Goal: Contribute content: Add original content to the website for others to see

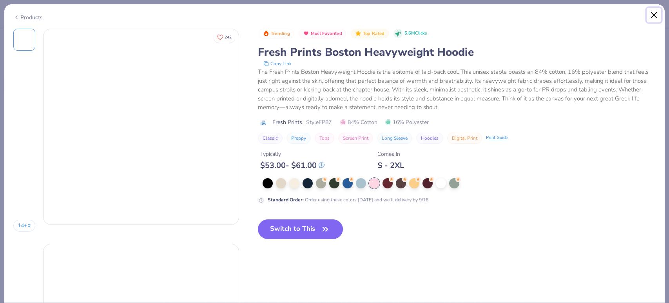
click at [654, 14] on button "Close" at bounding box center [654, 15] width 15 height 15
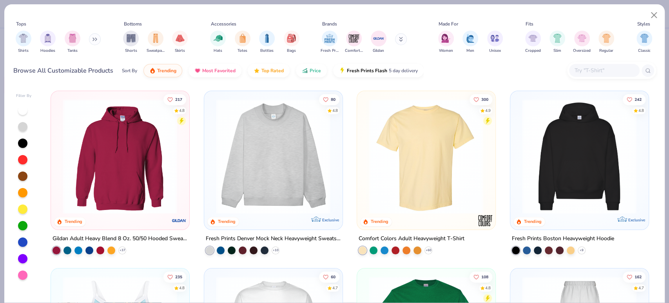
click at [310, 148] on img at bounding box center [273, 156] width 122 height 115
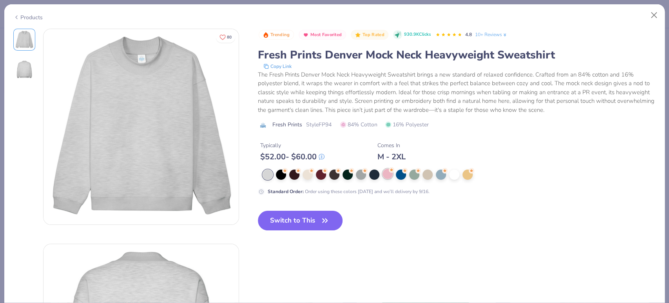
click at [389, 174] on div at bounding box center [388, 174] width 10 height 10
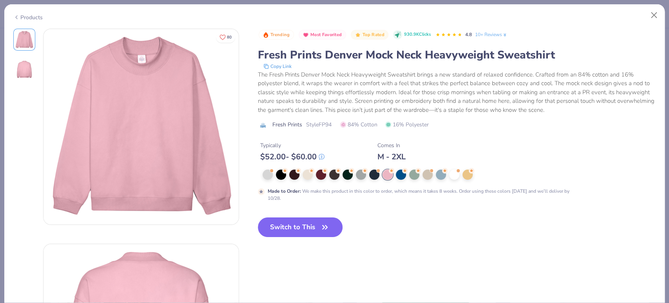
click at [325, 123] on span "Style FP94" at bounding box center [318, 124] width 25 height 8
copy span "FP94"
click at [309, 221] on button "Switch to This" at bounding box center [300, 227] width 85 height 20
type textarea "x"
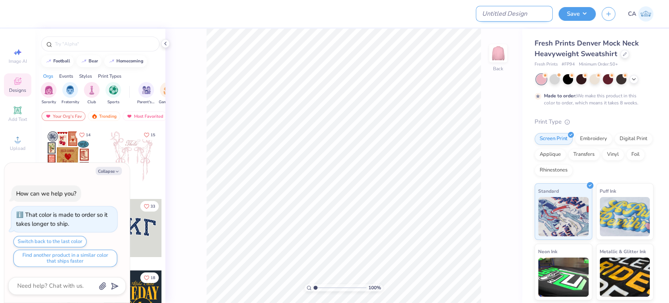
drag, startPoint x: 530, startPoint y: 15, endPoint x: 526, endPoint y: 20, distance: 6.7
click at [530, 15] on input "Design Title" at bounding box center [514, 14] width 77 height 16
paste input "FPS239872"
type input "FPS239872"
type textarea "x"
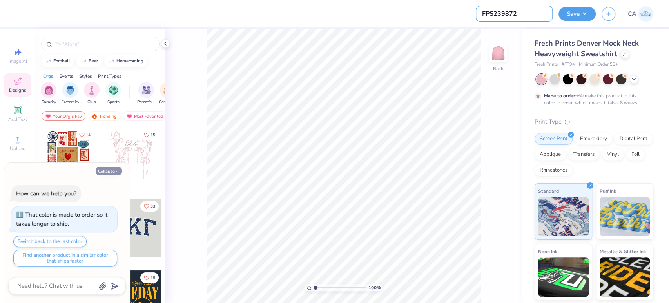
type input "FPS239872"
click at [112, 168] on button "Collapse" at bounding box center [109, 171] width 26 height 8
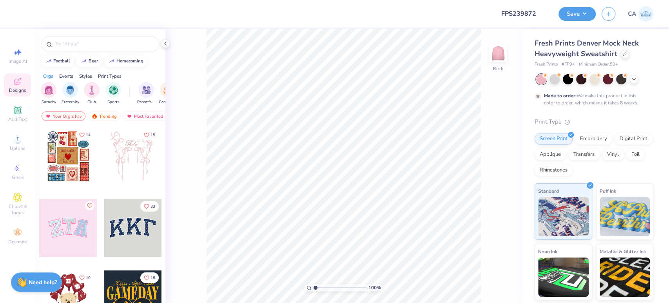
type textarea "x"
click at [20, 144] on icon at bounding box center [17, 138] width 9 height 9
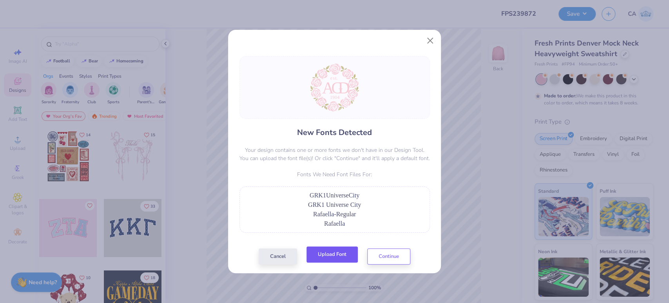
click at [334, 262] on div "Cancel Upload Font Continue" at bounding box center [335, 256] width 152 height 16
click at [334, 255] on button "Upload Font" at bounding box center [332, 254] width 51 height 16
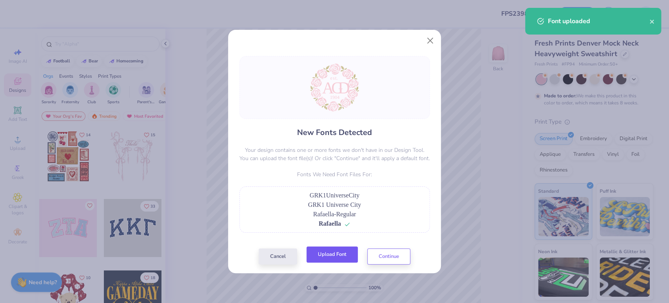
click at [327, 253] on button "Upload Font" at bounding box center [332, 254] width 51 height 16
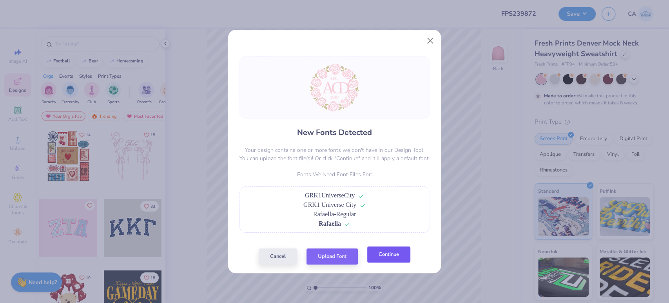
click at [385, 257] on button "Continue" at bounding box center [388, 254] width 43 height 16
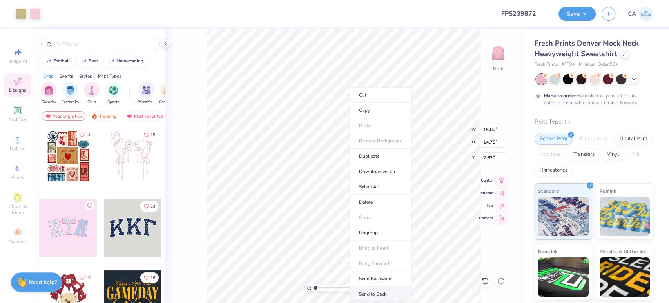
click at [374, 292] on li "Send to Back" at bounding box center [381, 293] width 62 height 15
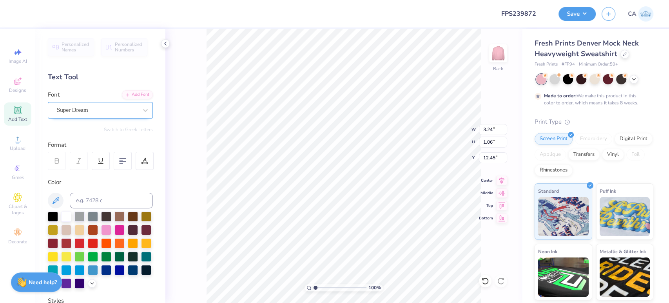
click at [98, 112] on div "Super Dream" at bounding box center [97, 110] width 82 height 12
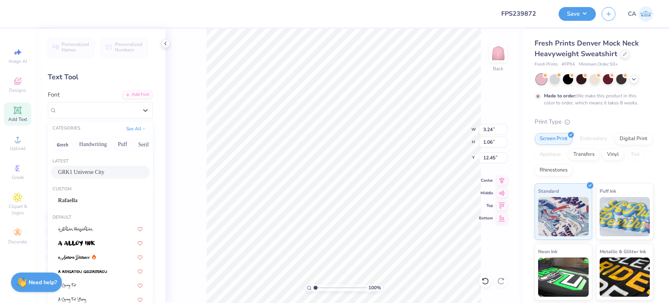
click at [76, 172] on span "GRK1 Universe City" at bounding box center [81, 172] width 46 height 8
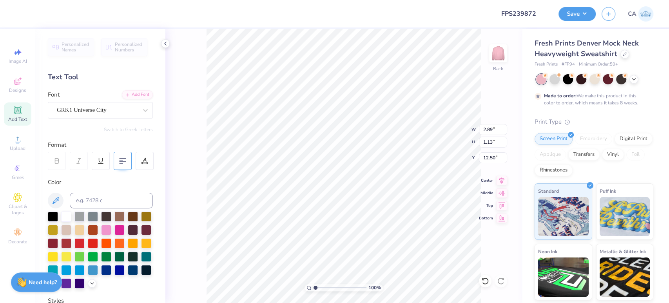
type input "2.89"
type input "1.13"
type input "12.50"
click at [77, 114] on div at bounding box center [97, 110] width 81 height 11
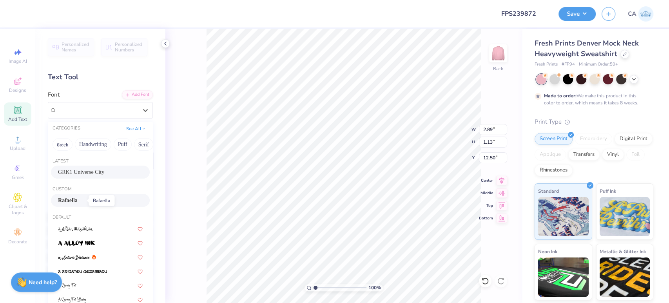
click at [77, 200] on span "Rafaella" at bounding box center [68, 200] width 20 height 8
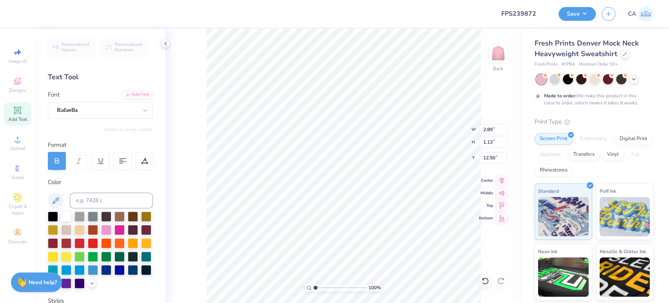
type input "2.79"
type input "1.49"
type input "12.33"
type input "2.56"
type input "1.06"
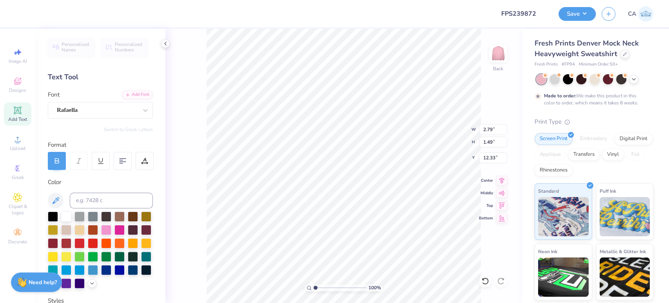
type input "6.58"
click at [81, 113] on div "Super Dream" at bounding box center [97, 110] width 82 height 12
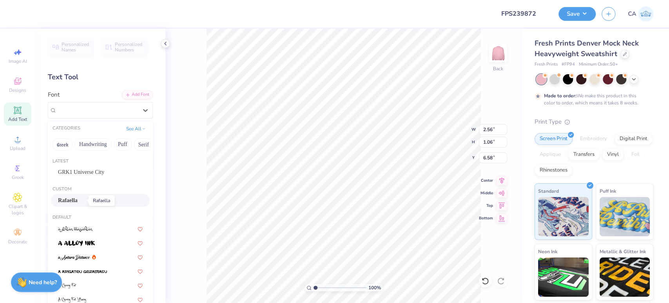
click at [78, 199] on span "Rafaella" at bounding box center [68, 200] width 20 height 8
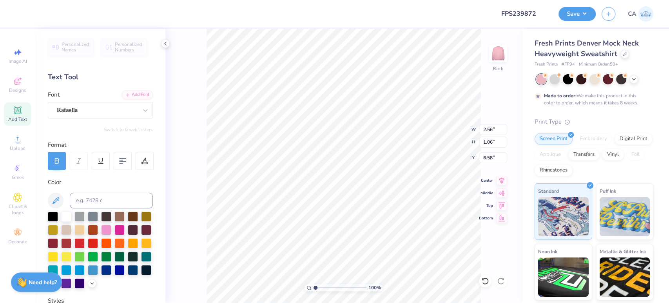
type input "2.60"
type input "0.95"
type input "6.73"
type input "9.25"
type input "3.55"
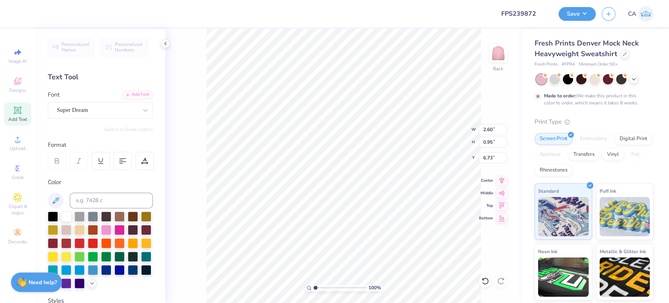
type input "8.35"
click at [117, 100] on div "Font Super Dream" at bounding box center [100, 104] width 105 height 28
click at [114, 109] on div "Super Dream" at bounding box center [97, 110] width 82 height 12
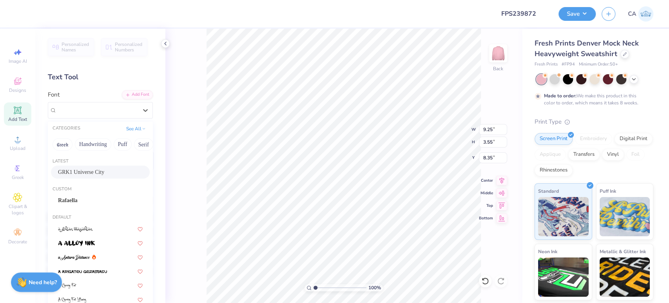
click at [86, 172] on span "GRK1 Universe City" at bounding box center [81, 172] width 46 height 8
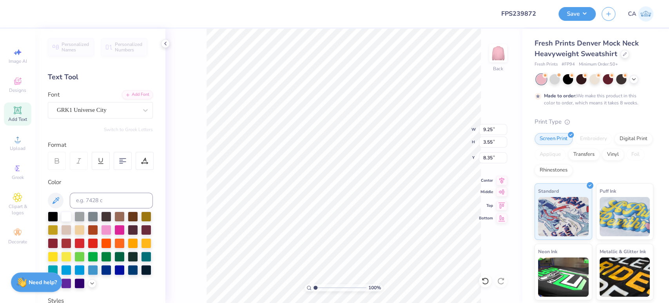
type input "7.45"
type input "3.86"
type input "8.54"
click at [497, 179] on icon at bounding box center [501, 178] width 11 height 9
click at [498, 177] on icon at bounding box center [501, 178] width 11 height 9
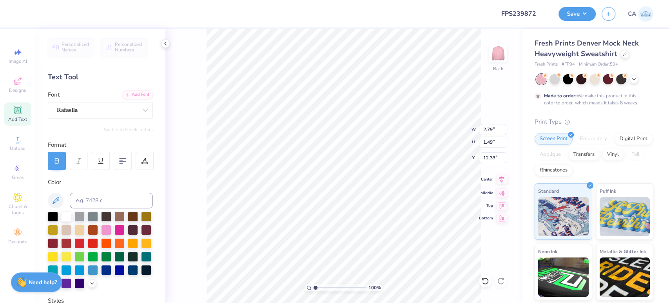
type input "2.60"
type input "0.95"
type input "6.73"
click at [500, 176] on icon at bounding box center [501, 178] width 11 height 9
type input "8.07"
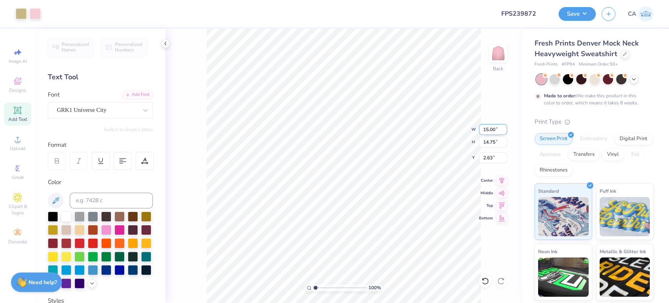
click at [489, 127] on input "15.00" at bounding box center [493, 129] width 28 height 11
type input "12.00"
type input "11.80"
type input "4.10"
click at [491, 133] on input "12.00" at bounding box center [493, 129] width 28 height 11
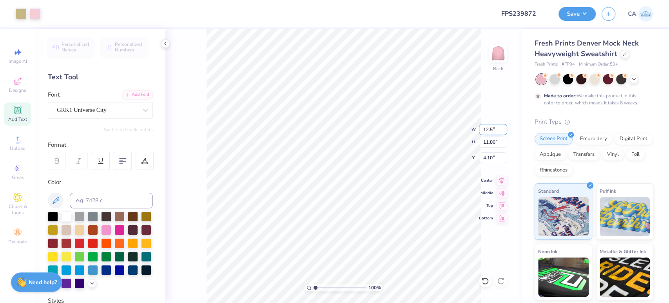
type input "12.50"
type input "12.29"
click at [491, 157] on input "3.86" at bounding box center [493, 157] width 28 height 11
type input "3.00"
click at [496, 165] on div "100 % Back W 12.50 12.50 " H 12.29 12.29 " Y 3.00 3.00 " Center Middle Top Bott…" at bounding box center [343, 166] width 357 height 274
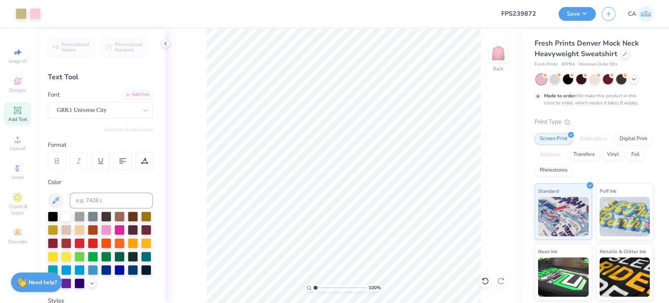
click at [496, 161] on div "100 % Back" at bounding box center [343, 166] width 357 height 274
click at [502, 159] on input "2.99" at bounding box center [493, 157] width 28 height 11
click at [487, 160] on input "2.50" at bounding box center [493, 157] width 28 height 11
type input "2.00"
click at [564, 12] on button "Save" at bounding box center [577, 13] width 37 height 14
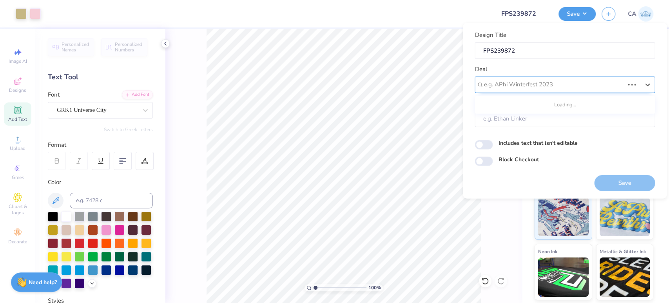
click at [540, 81] on div at bounding box center [554, 84] width 140 height 11
type input "design tool gall"
click at [571, 100] on div "Design Tool Gallery" at bounding box center [565, 105] width 174 height 13
type input "design tool gall"
type input "Design Tool Gallery User"
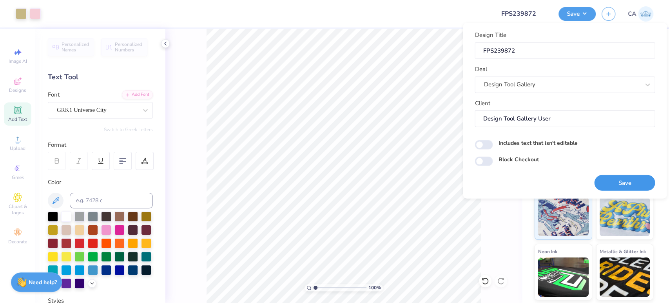
click at [620, 182] on button "Save" at bounding box center [624, 182] width 61 height 16
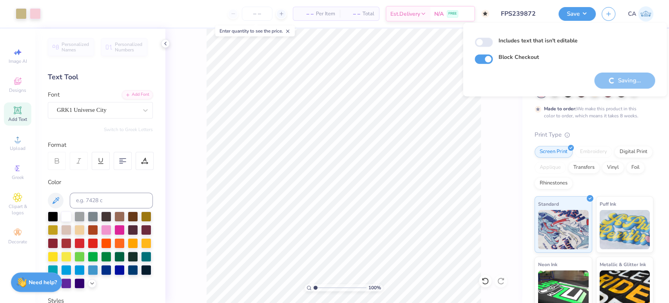
checkbox input "true"
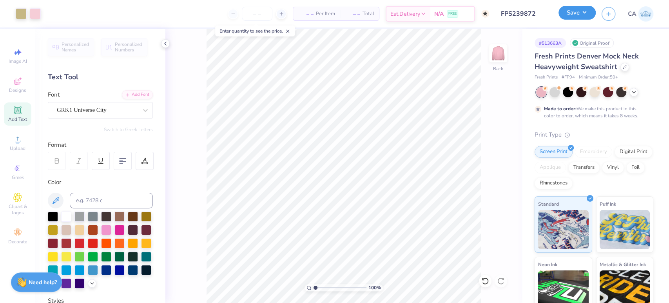
click at [573, 16] on button "Save" at bounding box center [577, 13] width 37 height 14
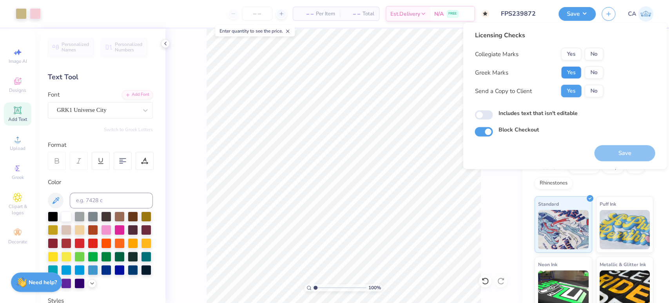
click at [565, 71] on button "Yes" at bounding box center [571, 72] width 20 height 13
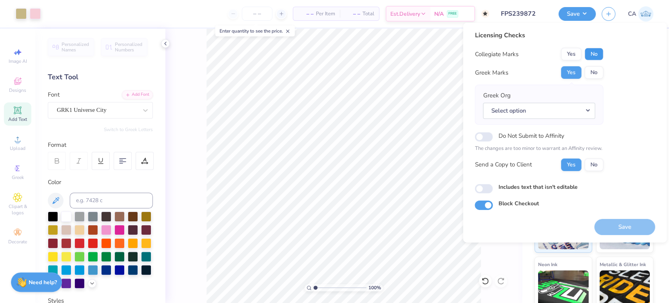
click at [592, 56] on button "No" at bounding box center [594, 54] width 19 height 13
click at [547, 115] on button "Select option" at bounding box center [539, 110] width 112 height 16
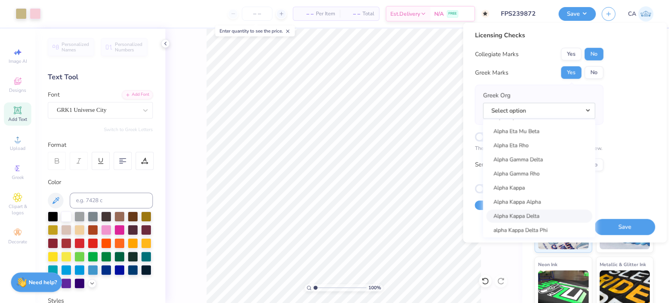
scroll to position [251, 0]
click at [539, 176] on link "Alpha Gamma Delta" at bounding box center [539, 174] width 106 height 13
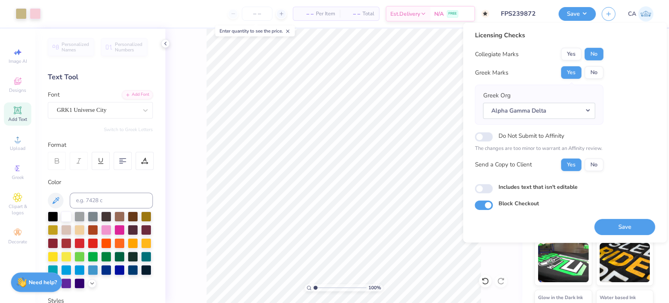
scroll to position [70, 0]
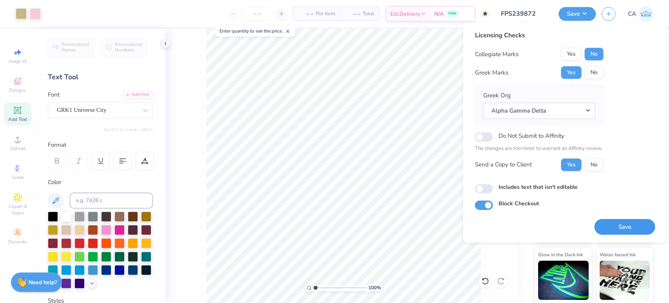
click at [611, 227] on button "Save" at bounding box center [624, 226] width 61 height 16
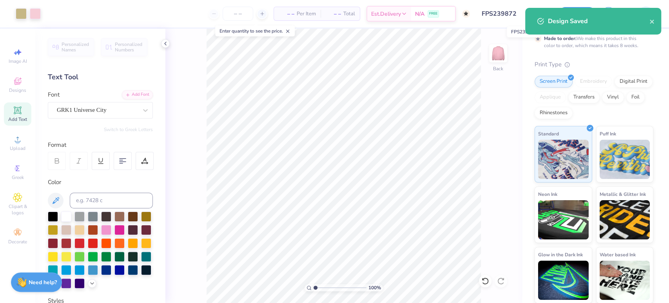
click at [507, 13] on input "FPS239872" at bounding box center [514, 14] width 77 height 16
